Goal: Find specific page/section: Find specific page/section

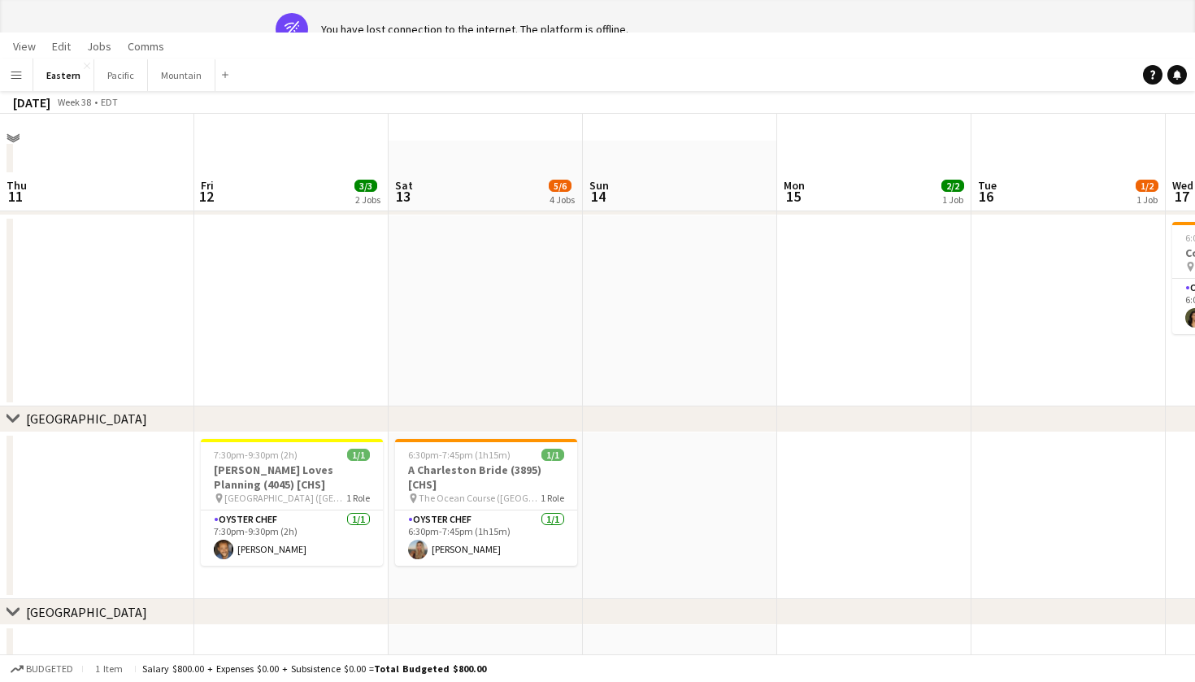
scroll to position [0, 793]
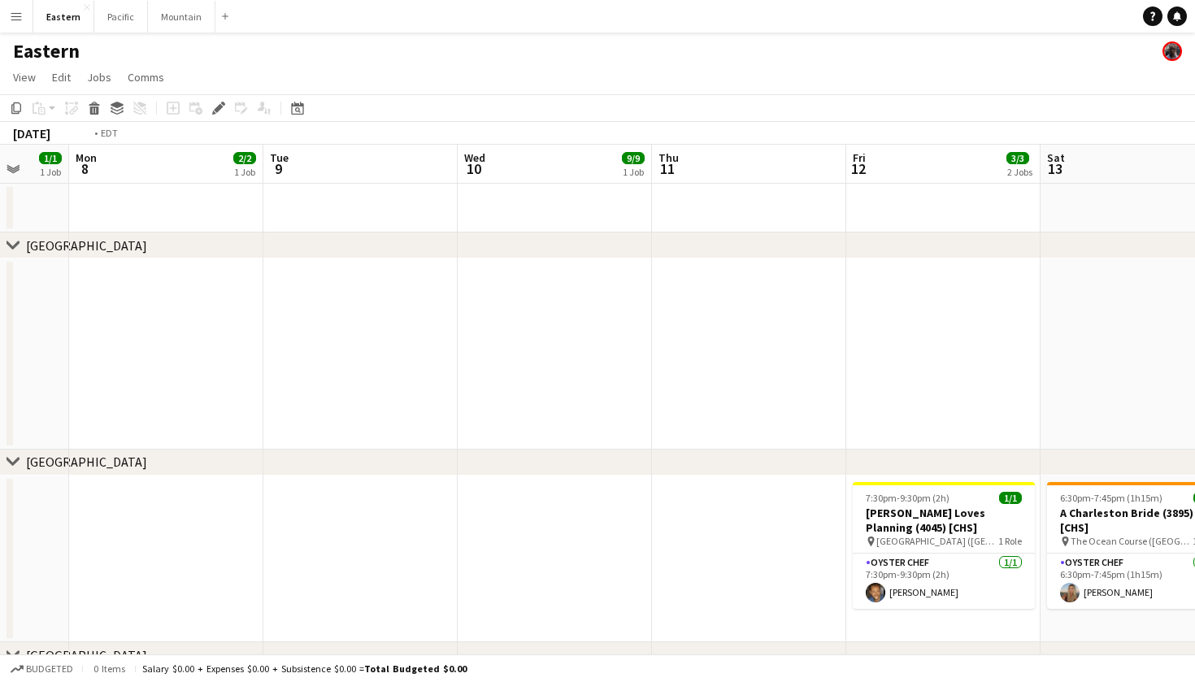
scroll to position [0, 495]
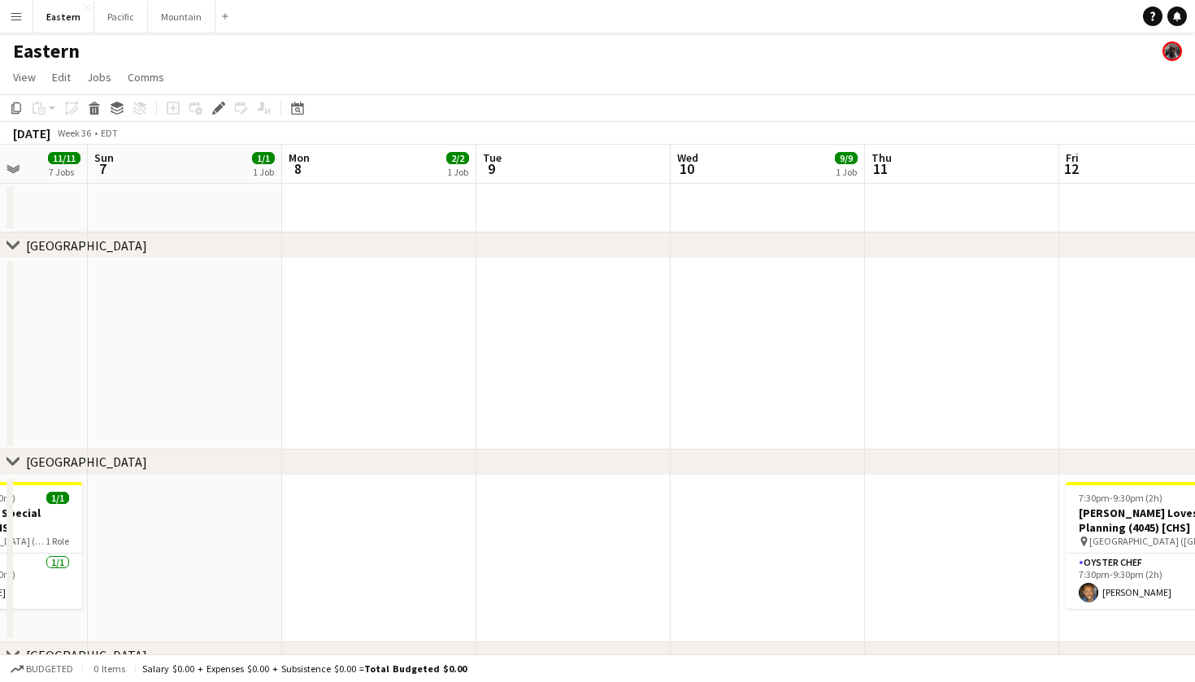
click at [14, 18] on app-icon "Menu" at bounding box center [16, 16] width 13 height 13
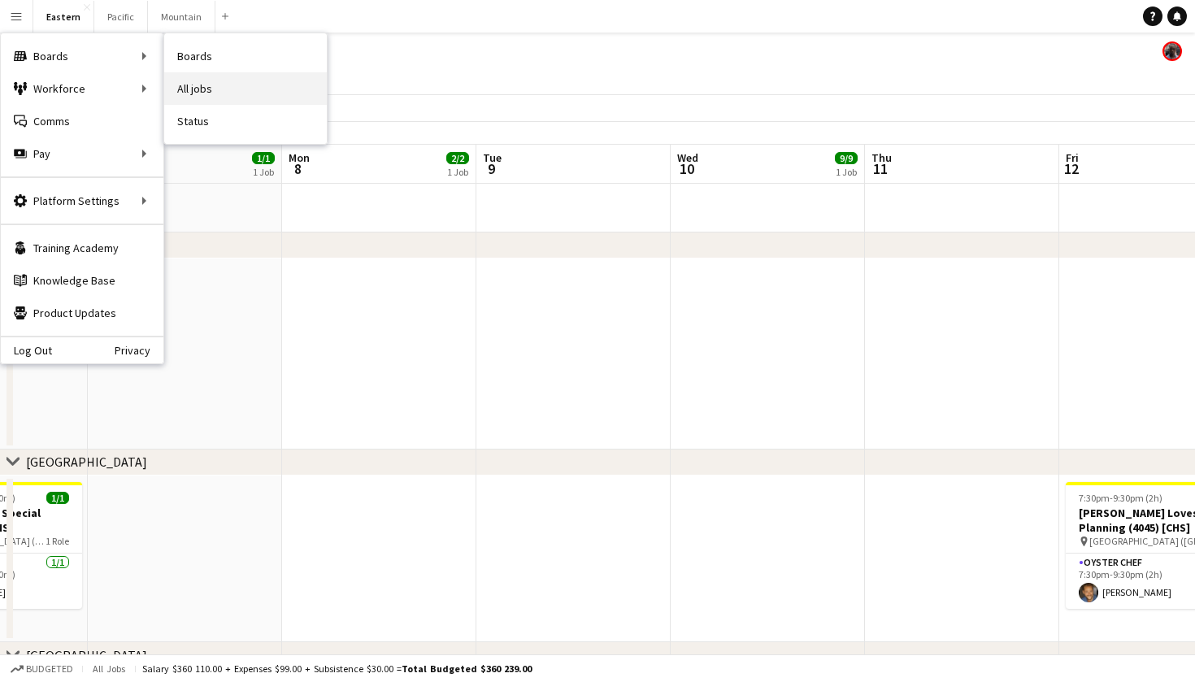
click at [209, 81] on link "All jobs" at bounding box center [245, 88] width 163 height 33
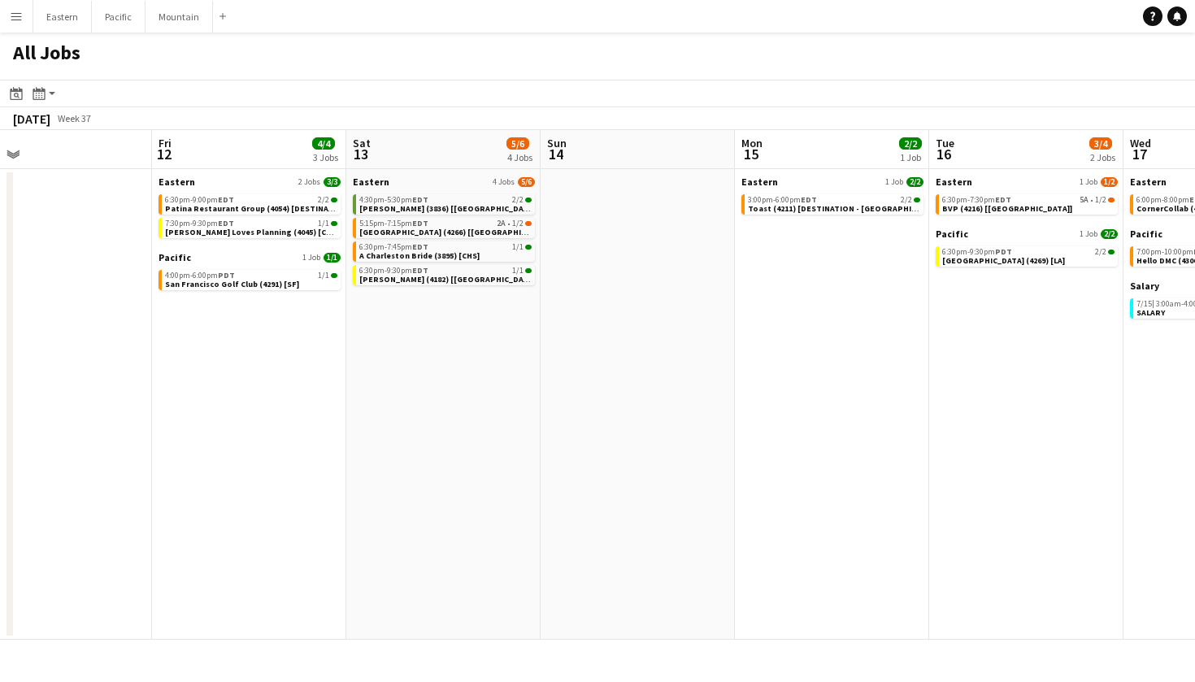
scroll to position [0, 632]
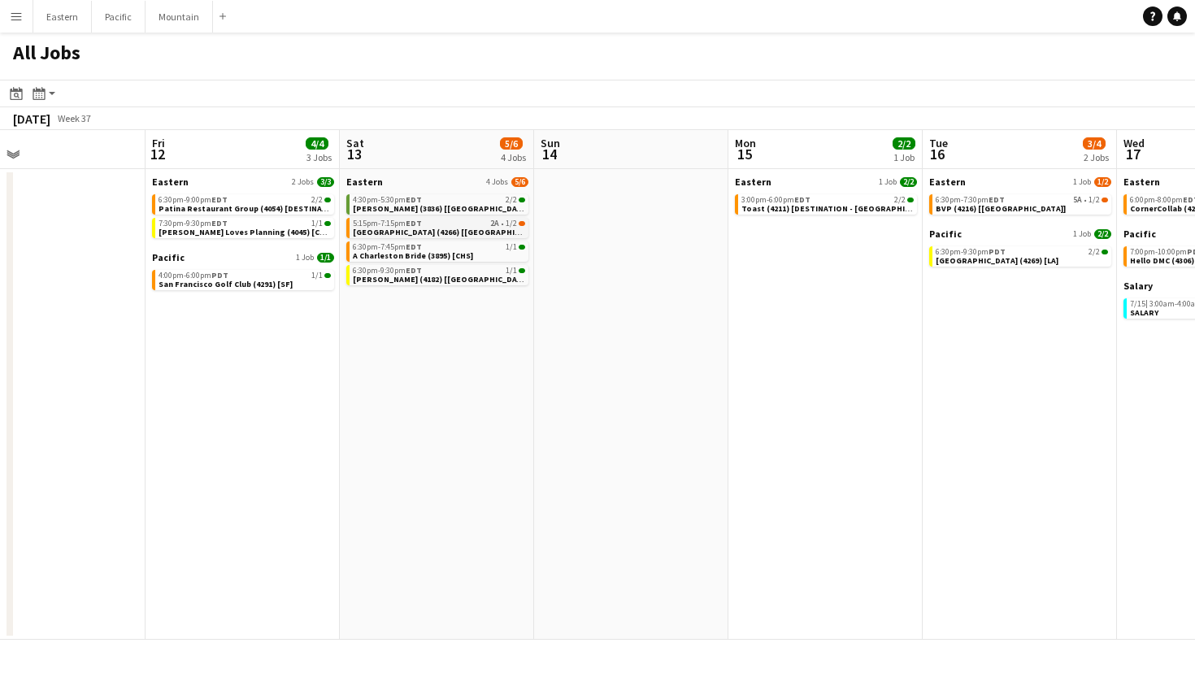
click at [432, 234] on span "Sleepy Hollow Country Club (4266) [NYC]" at bounding box center [451, 232] width 196 height 11
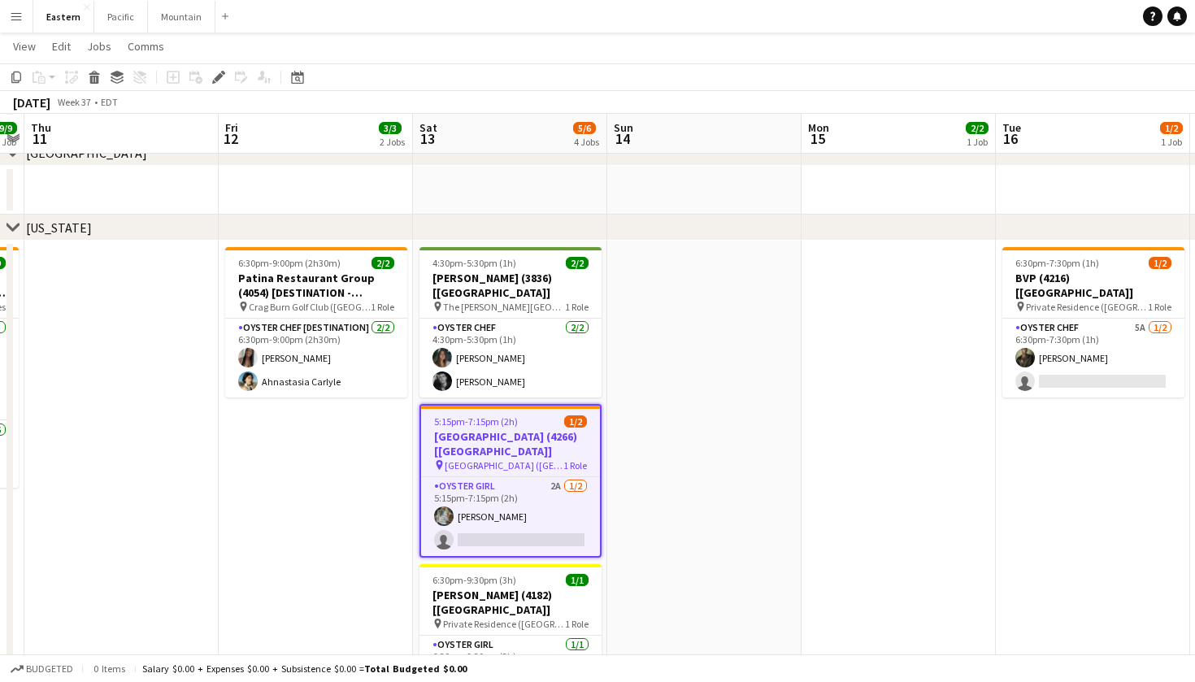
scroll to position [502, 0]
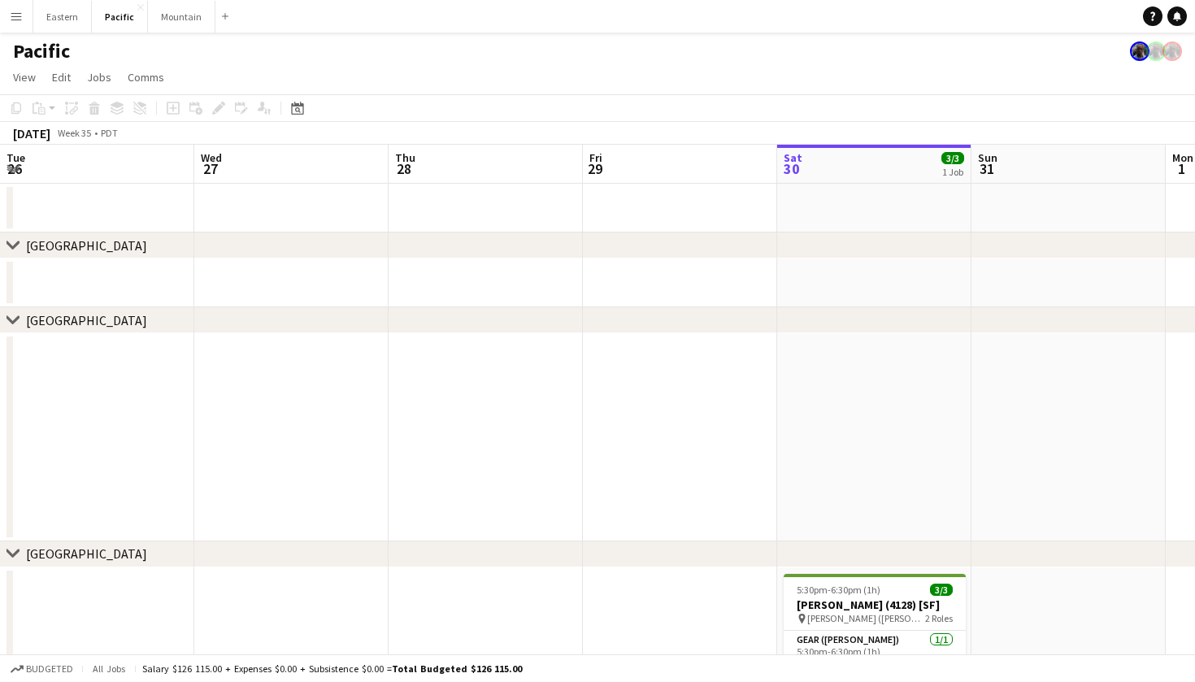
scroll to position [0, 389]
